Goal: Information Seeking & Learning: Learn about a topic

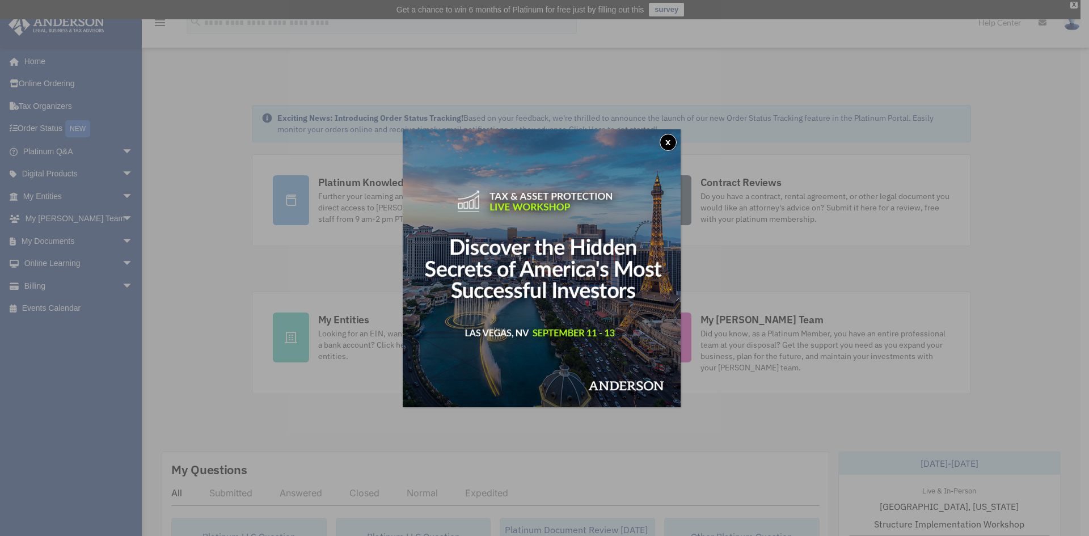
click at [671, 136] on button "x" at bounding box center [668, 142] width 17 height 17
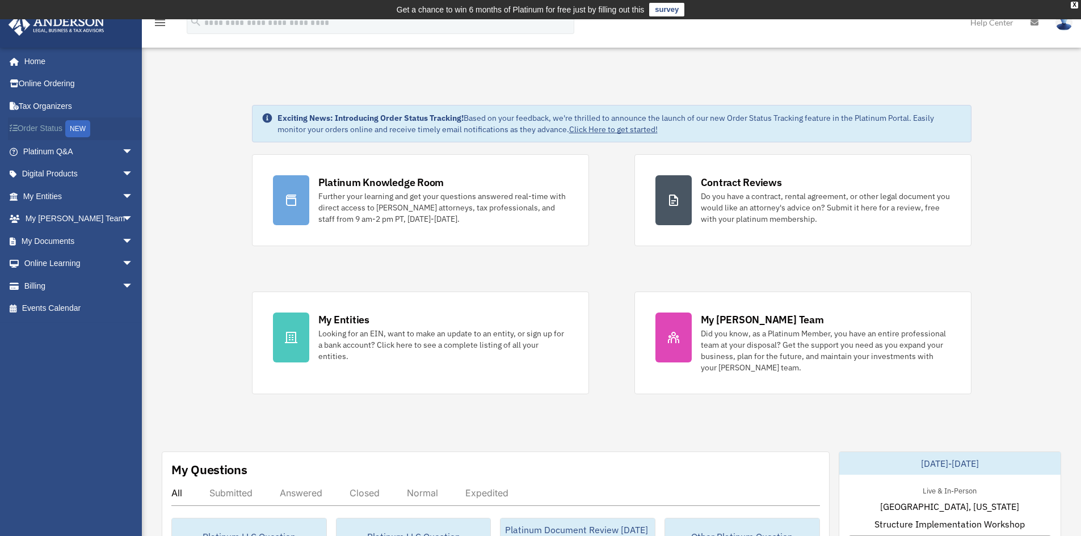
click at [49, 127] on link "Order Status NEW" at bounding box center [79, 128] width 142 height 23
click at [45, 237] on link "My Documents arrow_drop_down" at bounding box center [79, 241] width 142 height 23
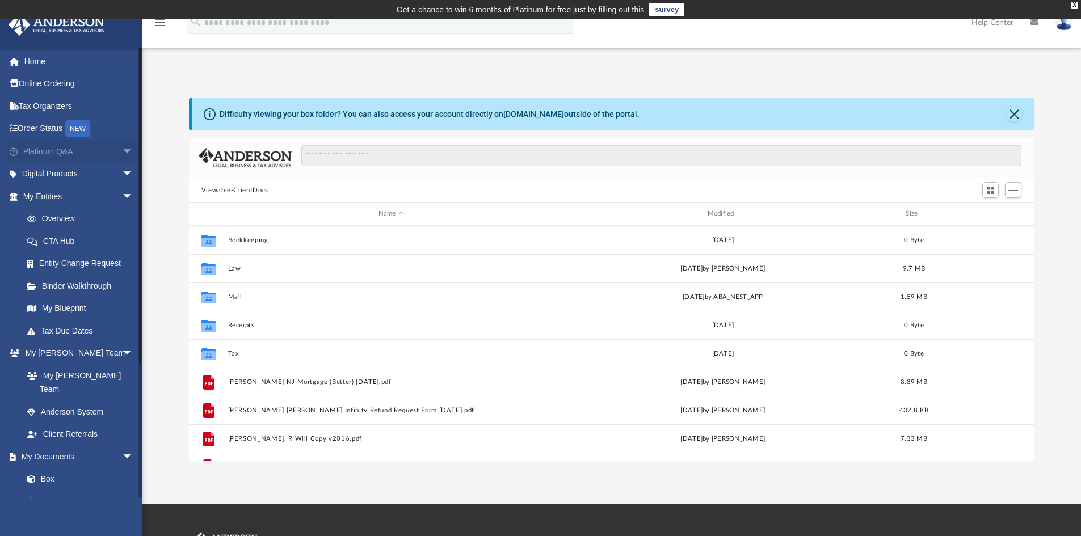
click at [48, 150] on link "Platinum Q&A arrow_drop_down" at bounding box center [79, 151] width 142 height 23
click at [122, 152] on span "arrow_drop_down" at bounding box center [133, 151] width 23 height 23
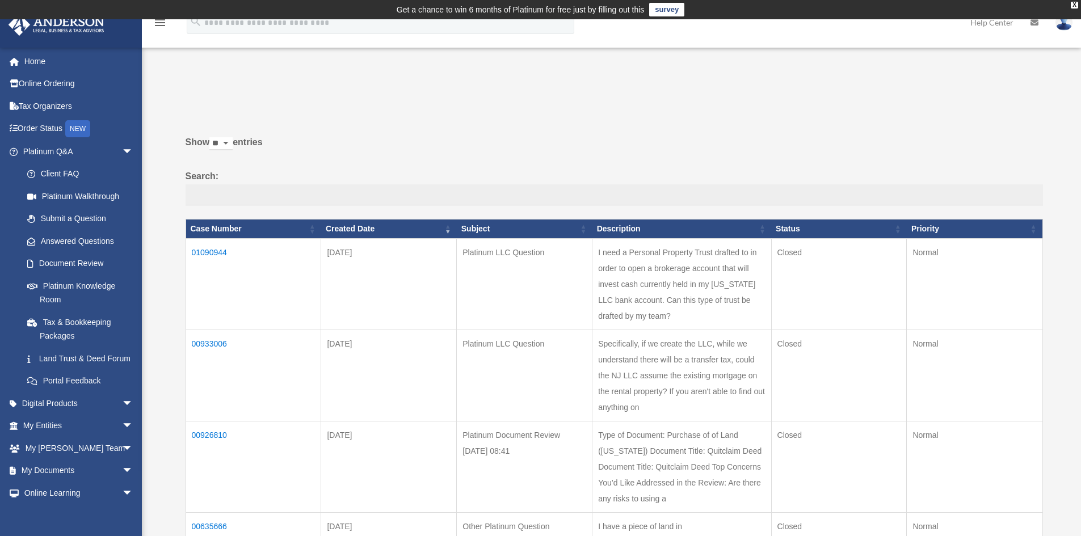
click at [212, 253] on td "01090944" at bounding box center [254, 283] width 136 height 91
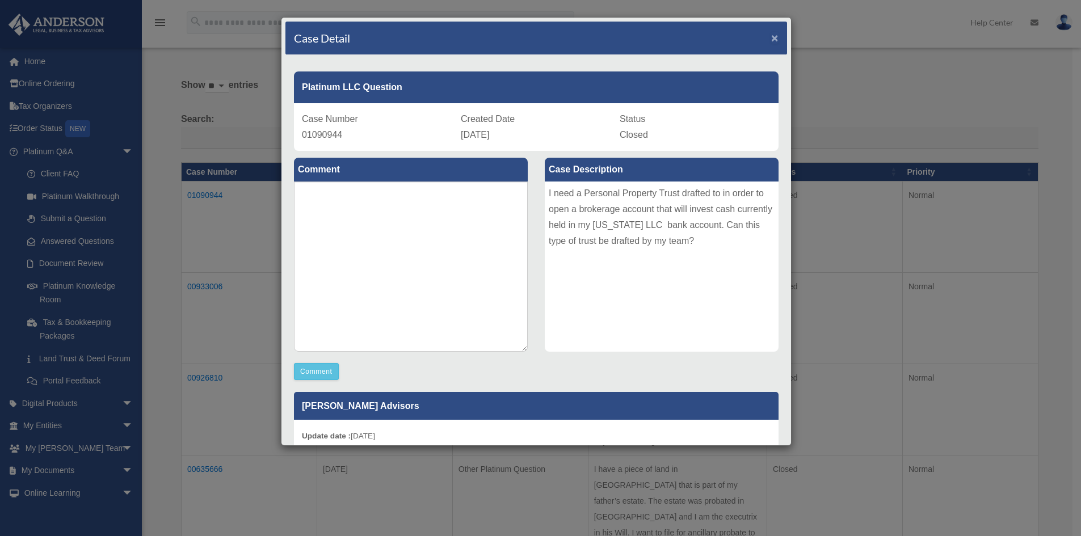
click at [771, 39] on span "×" at bounding box center [774, 37] width 7 height 13
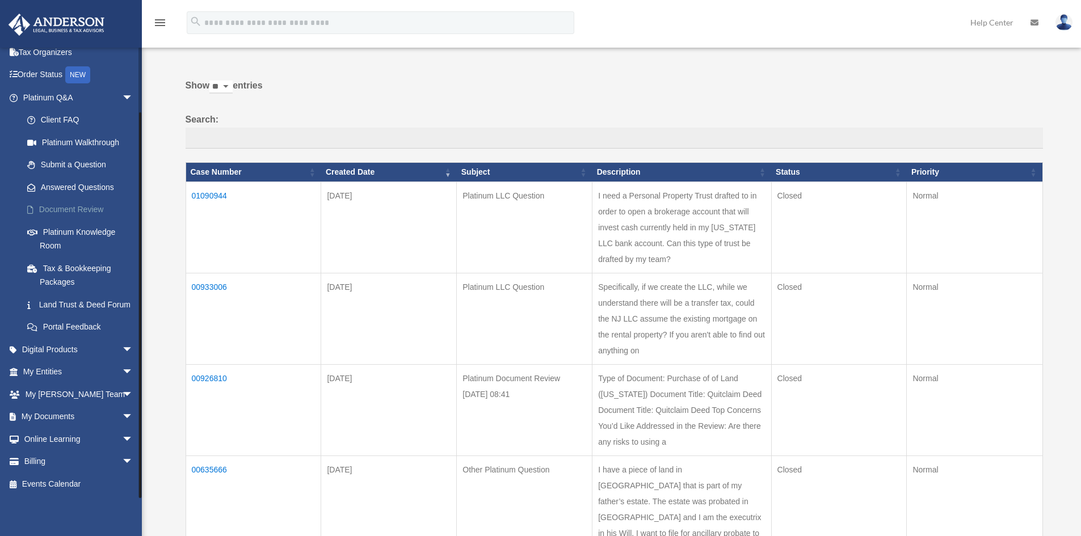
scroll to position [68, 0]
click at [57, 370] on link "My Entities arrow_drop_down" at bounding box center [79, 372] width 142 height 23
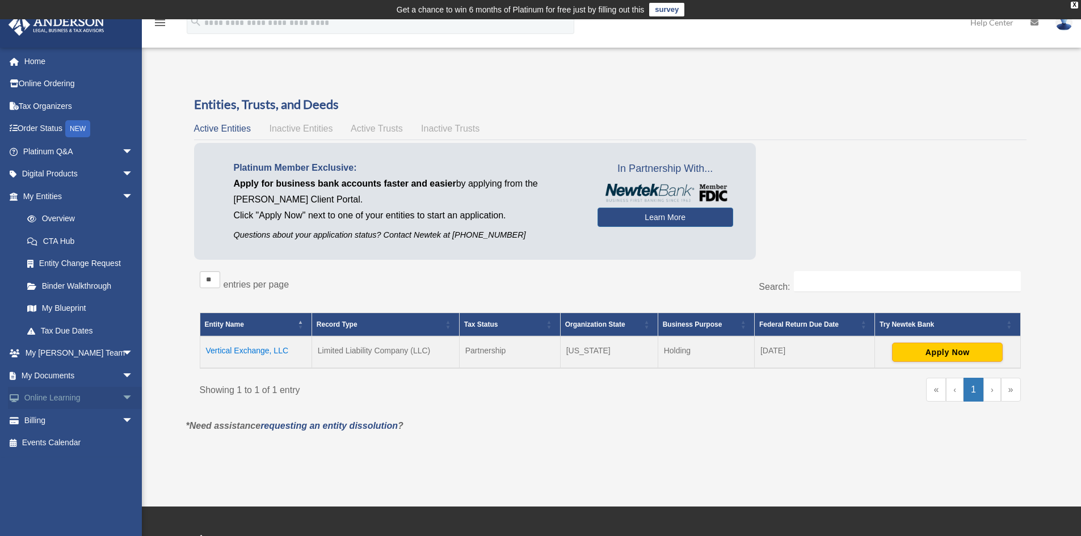
click at [122, 398] on span "arrow_drop_down" at bounding box center [133, 398] width 23 height 23
click at [122, 150] on span "arrow_drop_down" at bounding box center [133, 151] width 23 height 23
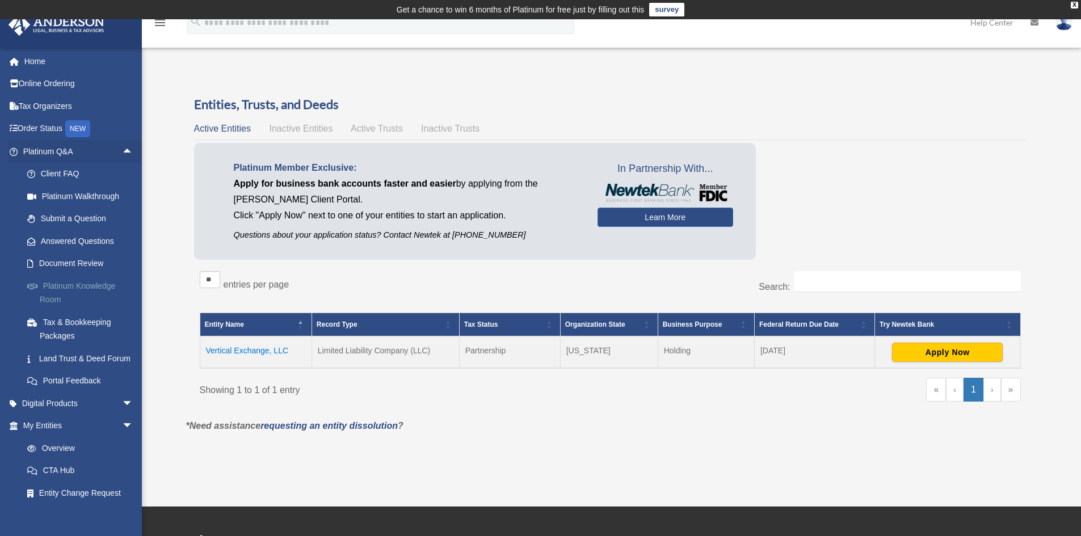
click at [69, 286] on link "Platinum Knowledge Room" at bounding box center [83, 293] width 134 height 36
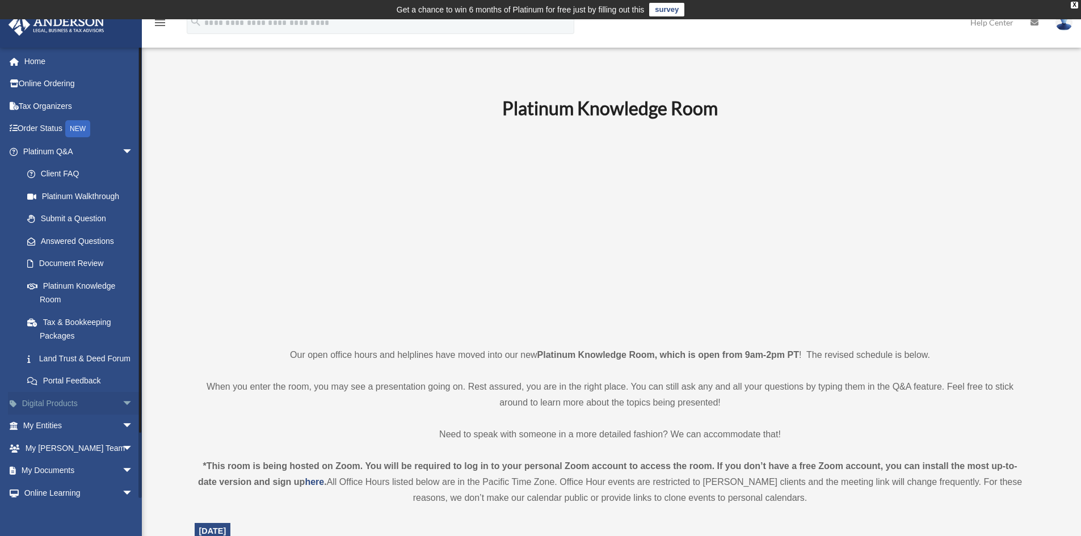
click at [63, 414] on link "Digital Products arrow_drop_down" at bounding box center [79, 403] width 142 height 23
click at [82, 415] on link "Digital Products arrow_drop_down" at bounding box center [79, 403] width 142 height 23
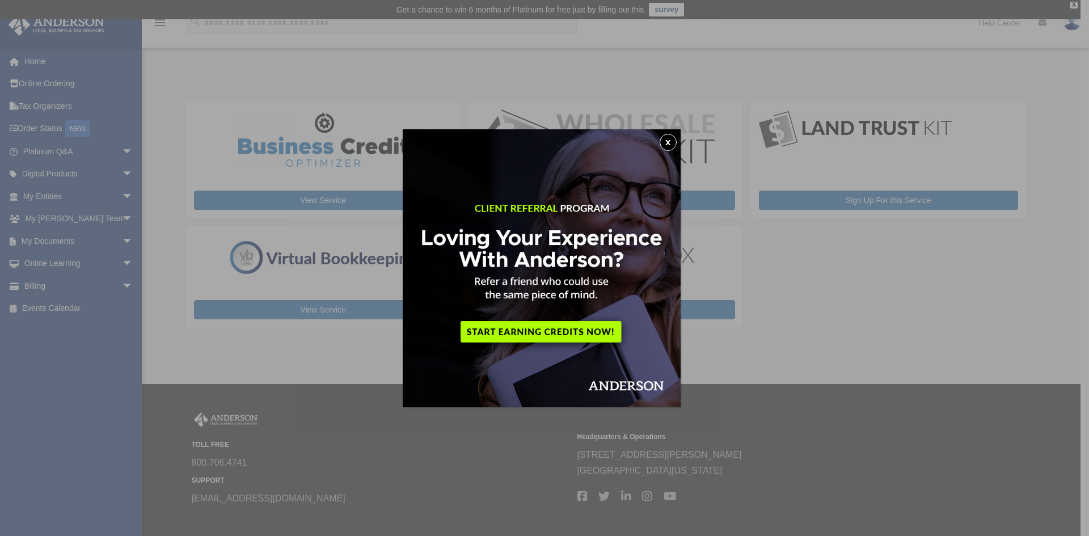
click at [668, 141] on button "x" at bounding box center [668, 142] width 17 height 17
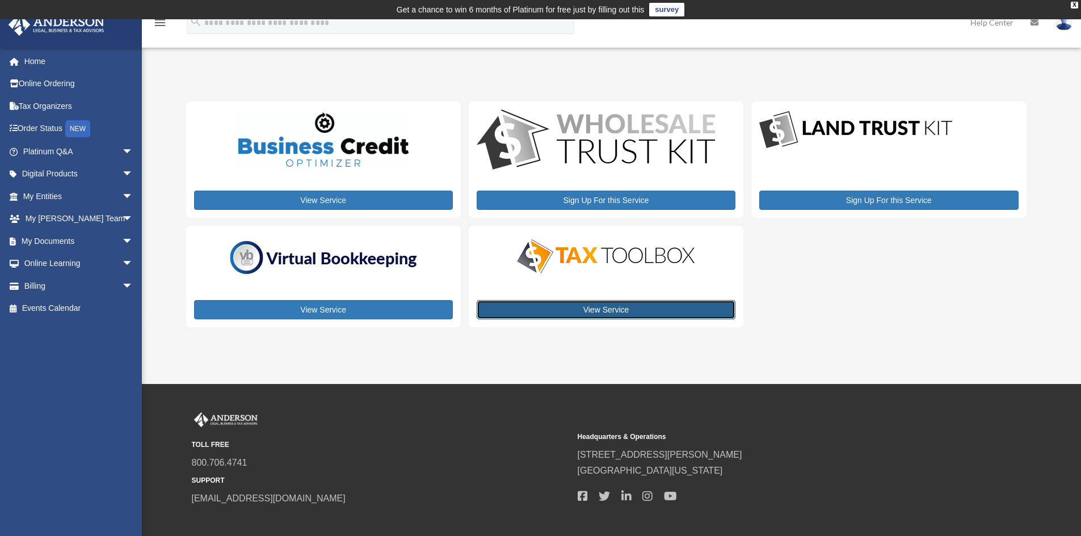
click at [595, 305] on link "View Service" at bounding box center [606, 309] width 259 height 19
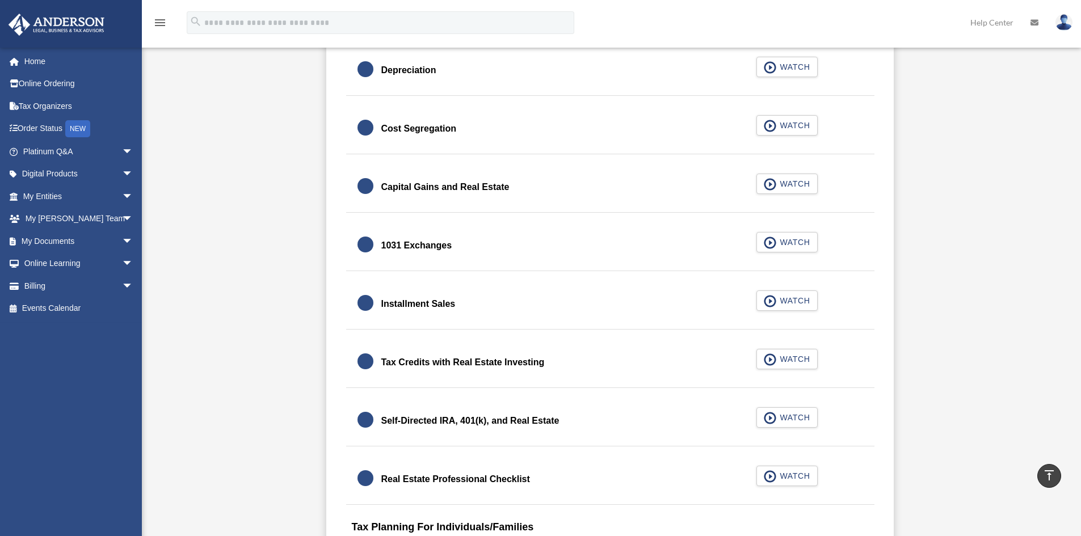
scroll to position [1194, 0]
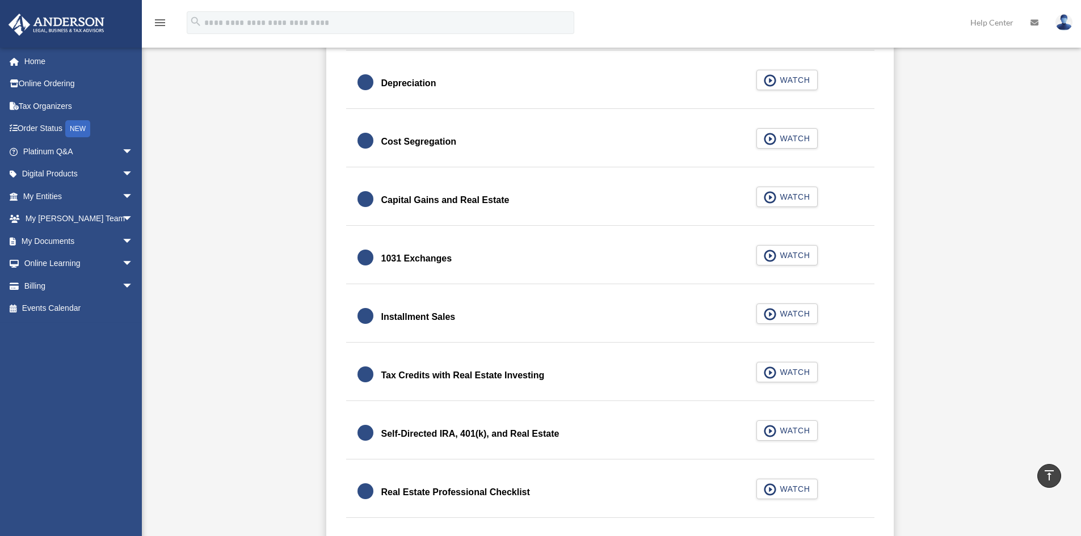
click at [417, 262] on div "1031 Exchanges" at bounding box center [416, 259] width 71 height 16
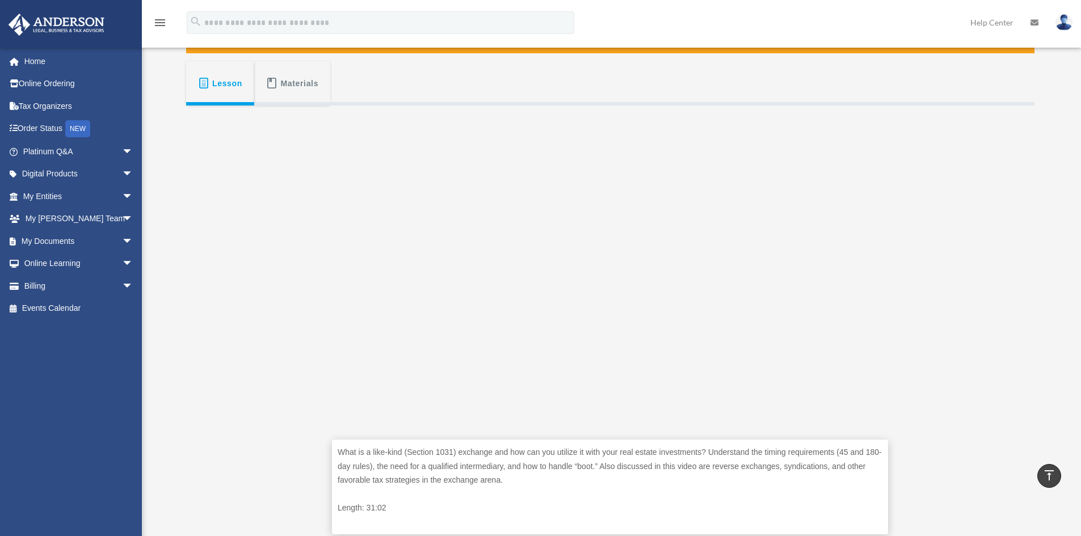
scroll to position [75, 0]
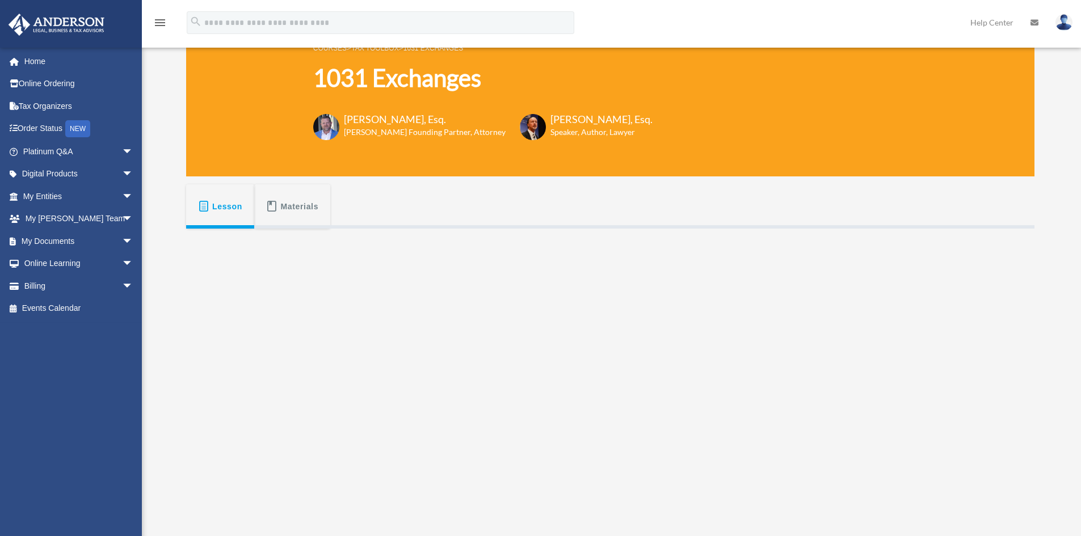
click at [259, 212] on button "Materials" at bounding box center [292, 206] width 76 height 44
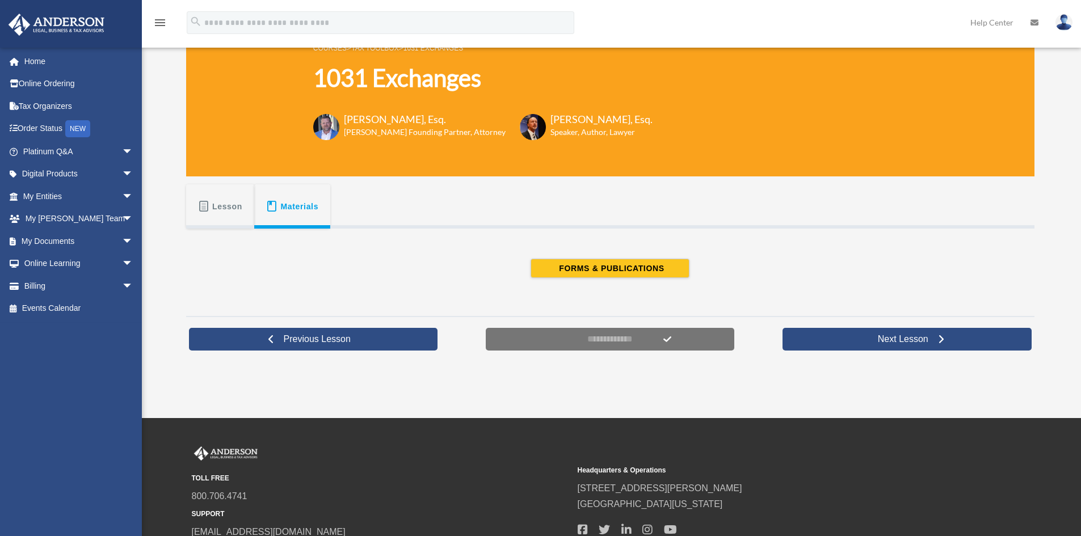
click at [228, 213] on span "Lesson" at bounding box center [227, 206] width 30 height 20
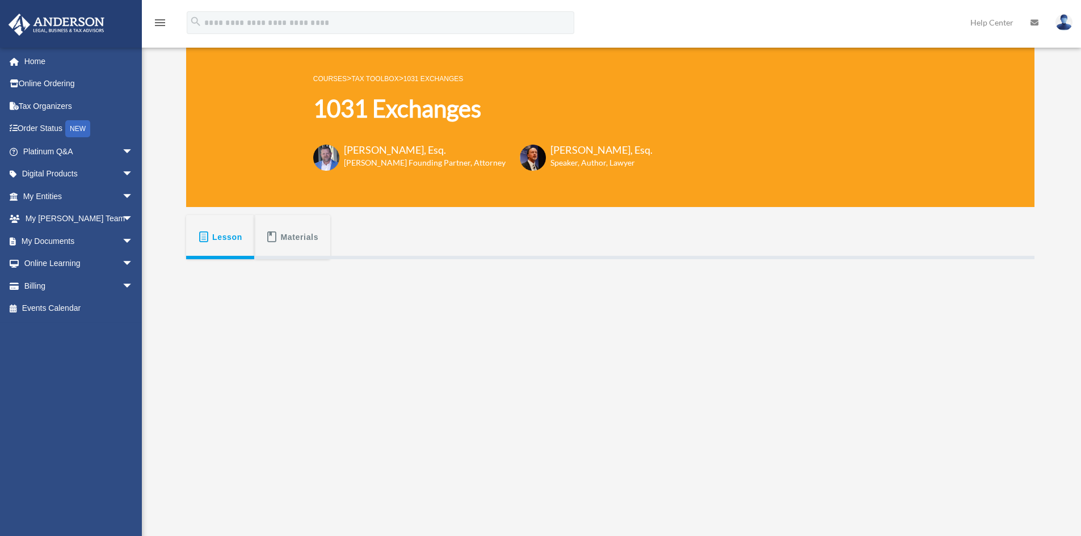
scroll to position [0, 0]
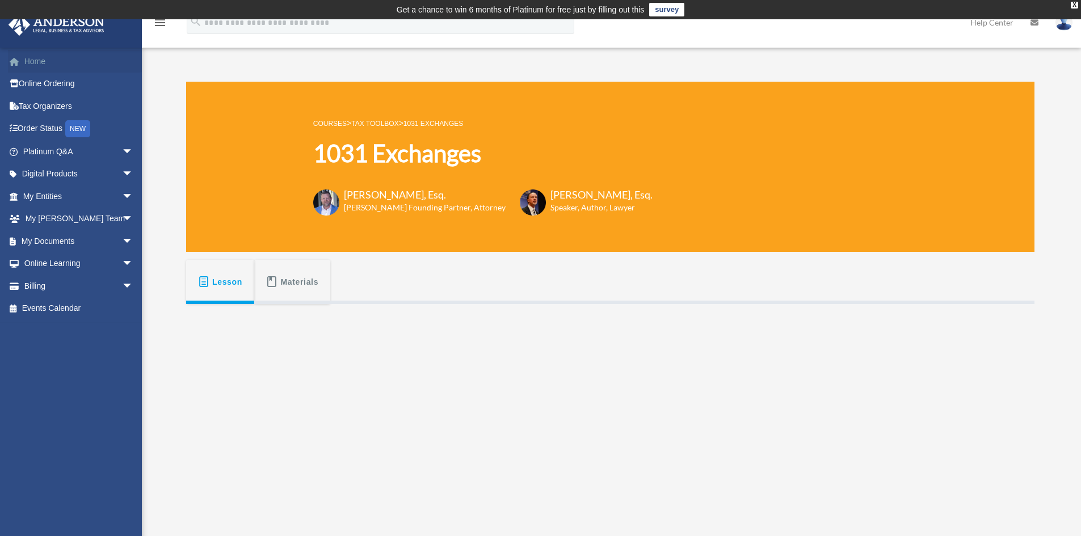
click at [27, 56] on link "Home" at bounding box center [79, 61] width 142 height 23
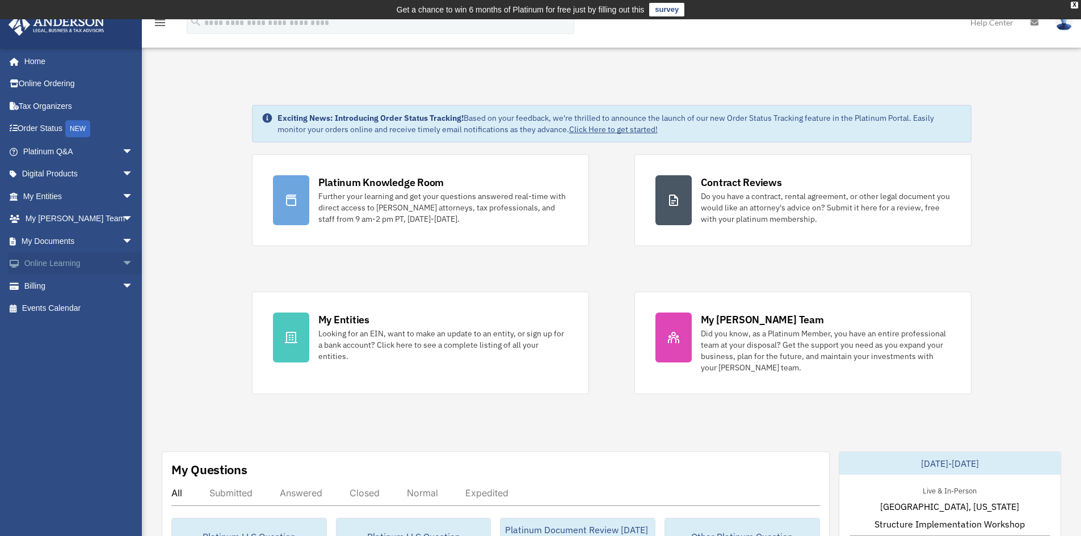
click at [122, 263] on span "arrow_drop_down" at bounding box center [133, 263] width 23 height 23
click at [57, 328] on link "Resources" at bounding box center [83, 330] width 134 height 23
